Goal: Check status

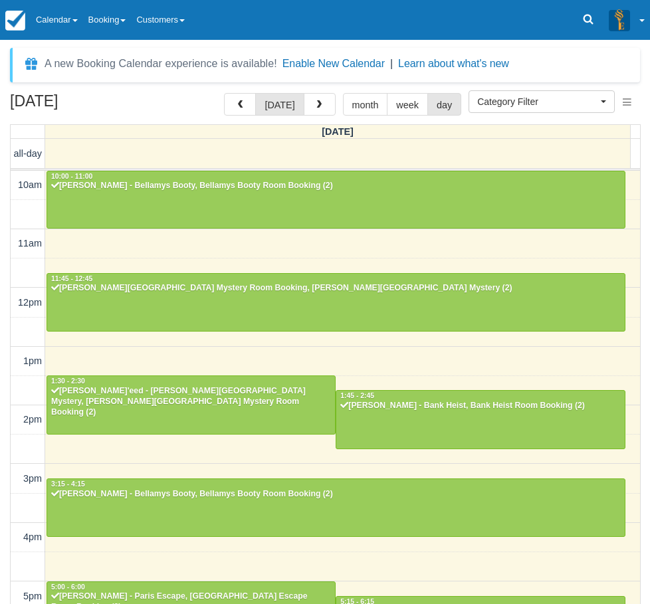
select select
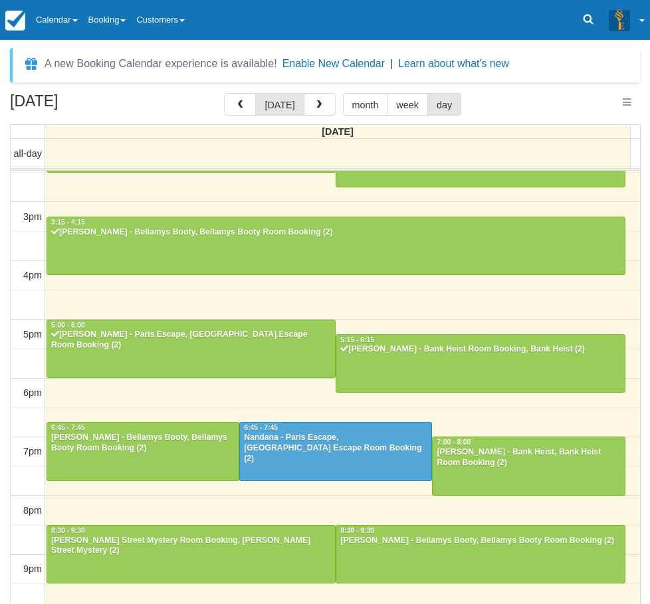
select select
click at [277, 445] on div "Nandana - Paris Escape, [GEOGRAPHIC_DATA] Escape Room Booking (2)" at bounding box center [335, 448] width 185 height 32
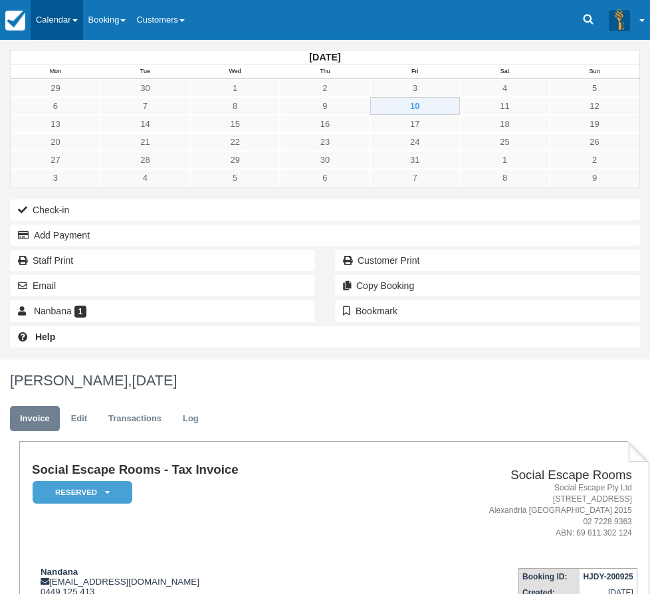
click at [83, 19] on link "Calendar" at bounding box center [57, 20] width 52 height 40
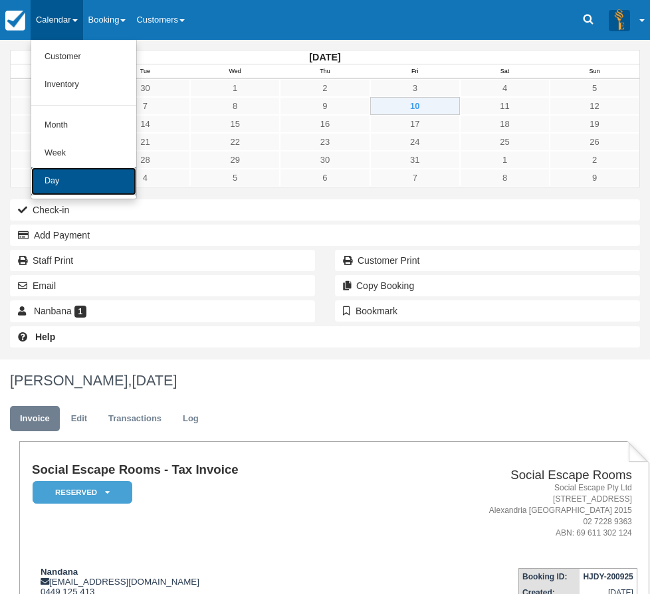
click at [74, 191] on link "Day" at bounding box center [83, 181] width 105 height 28
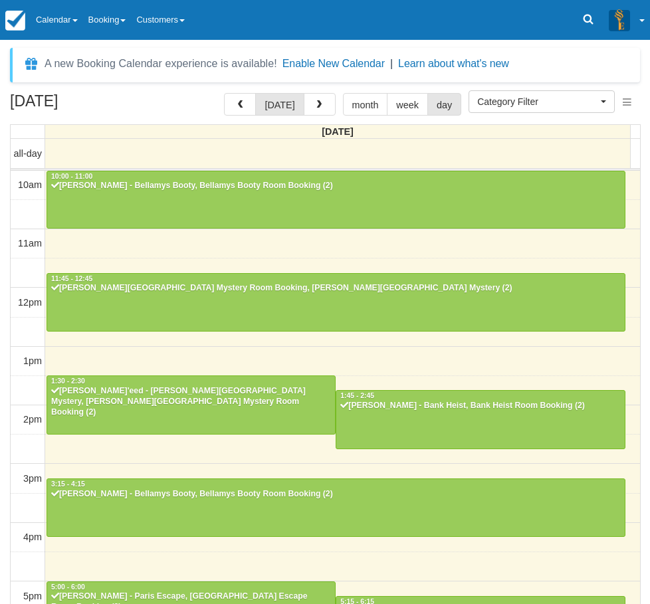
select select
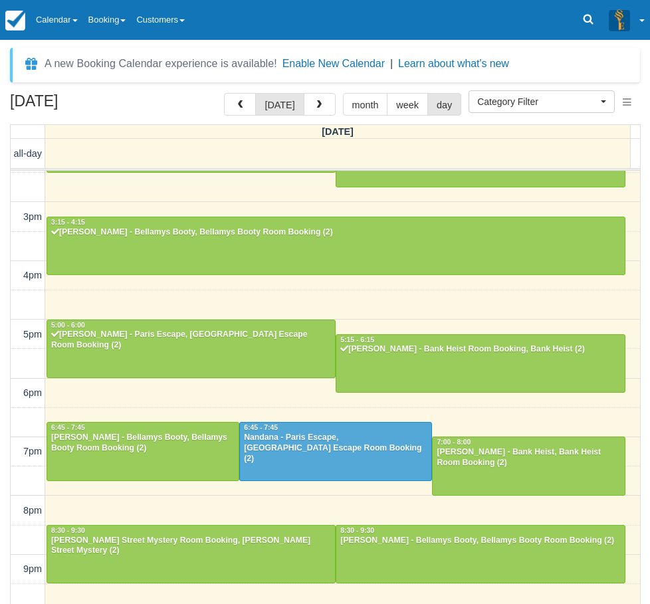
scroll to position [261, 0]
